Goal: Task Accomplishment & Management: Complete application form

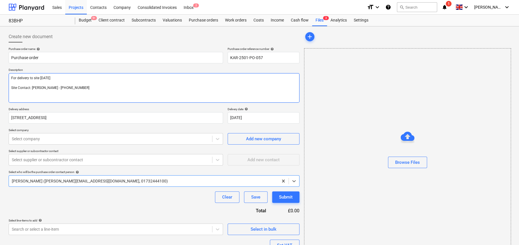
type textarea "x"
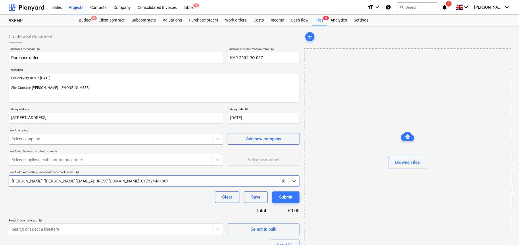
click at [76, 136] on div at bounding box center [110, 139] width 197 height 6
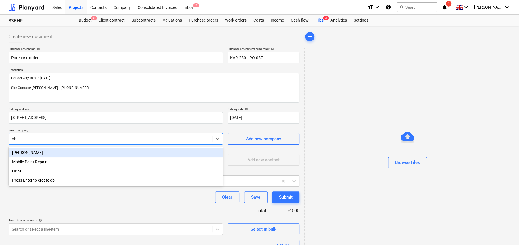
type input "obm"
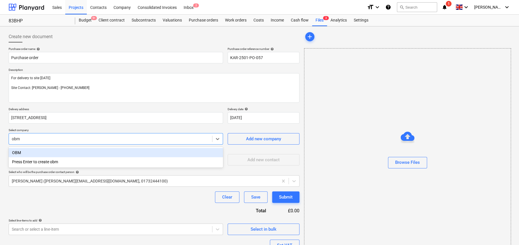
click at [27, 151] on div "OBM" at bounding box center [116, 152] width 214 height 9
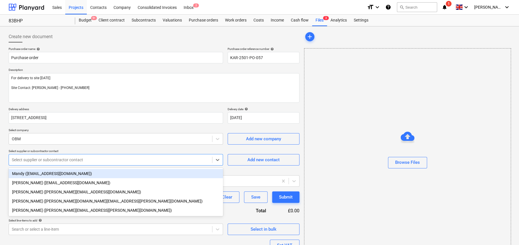
click at [52, 158] on div at bounding box center [110, 160] width 197 height 6
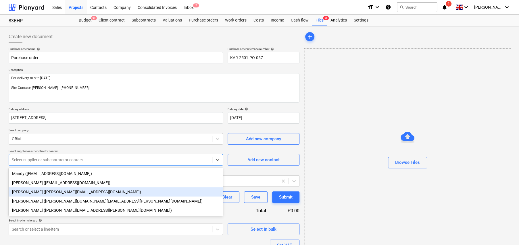
click at [42, 193] on div "[PERSON_NAME] ([PERSON_NAME][EMAIL_ADDRESS][DOMAIN_NAME])" at bounding box center [116, 192] width 214 height 9
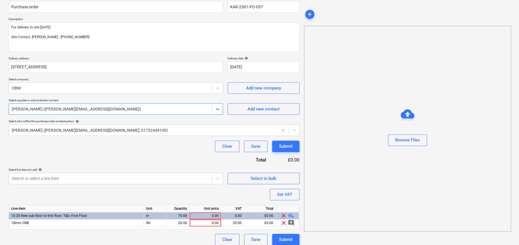
scroll to position [55, 0]
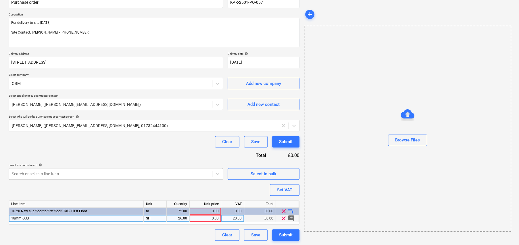
click at [43, 219] on div "18mm OSB" at bounding box center [76, 218] width 135 height 7
click at [43, 219] on input "18mm OSB" at bounding box center [76, 218] width 134 height 7
type textarea "x"
click at [105, 218] on input "OSB 3 BOARD 2440x1220x18MM 17.03 EA 476.84 S MH010160" at bounding box center [76, 218] width 134 height 7
type input "OSB 3 BOARD 2440x1220x18MM MH010160"
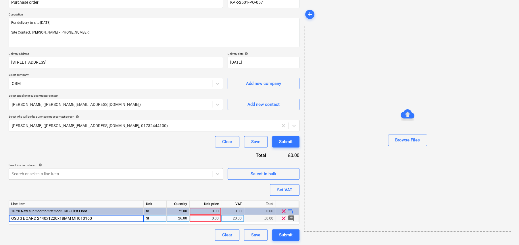
type textarea "x"
type input "17.03"
type textarea "x"
type input "26"
type textarea "x"
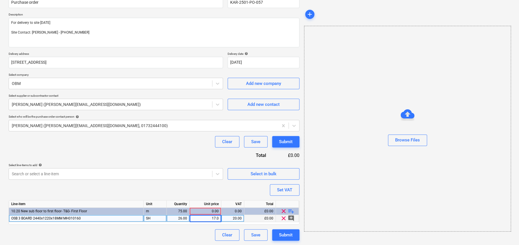
type input "17.03"
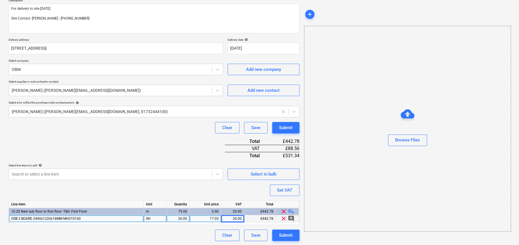
scroll to position [70, 0]
click at [291, 211] on span "playlist_add" at bounding box center [291, 211] width 7 height 7
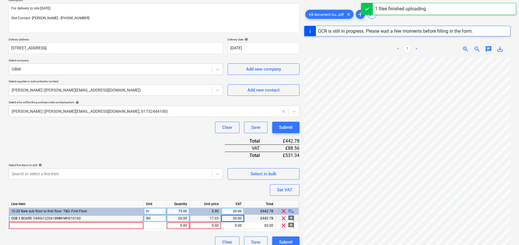
scroll to position [77, 0]
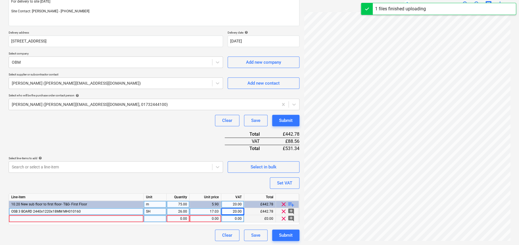
click at [110, 218] on div at bounding box center [76, 219] width 135 height 7
type textarea "x"
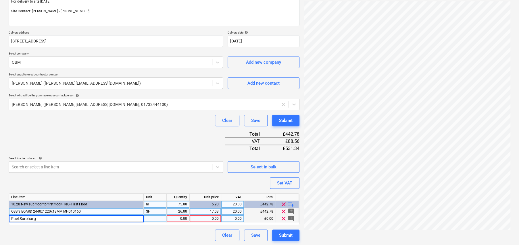
type input "Fuel Surcharge"
type textarea "x"
type input "item"
type textarea "x"
type input "8.33"
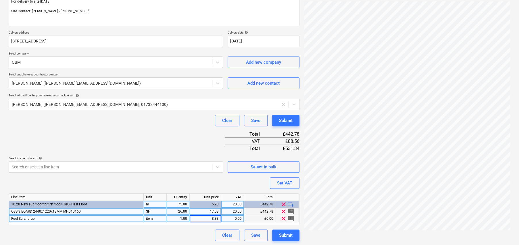
type textarea "x"
type input "20"
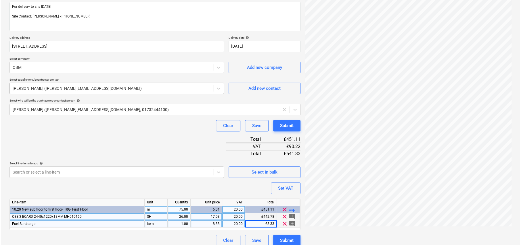
scroll to position [77, 0]
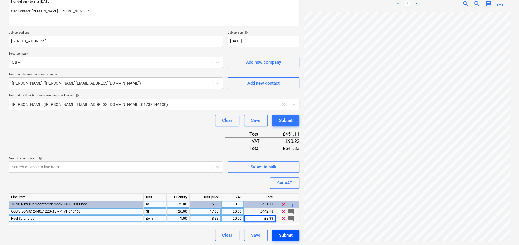
click at [287, 232] on div "Submit" at bounding box center [286, 235] width 14 height 7
type textarea "x"
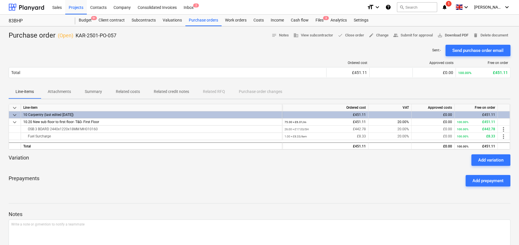
click at [451, 36] on span "save_alt Download PDF" at bounding box center [452, 35] width 31 height 7
